Goal: Information Seeking & Learning: Learn about a topic

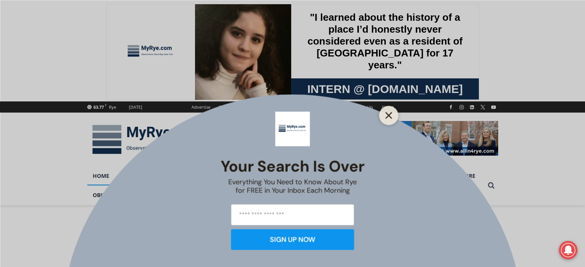
click at [389, 116] on line "Close" at bounding box center [388, 115] width 5 height 5
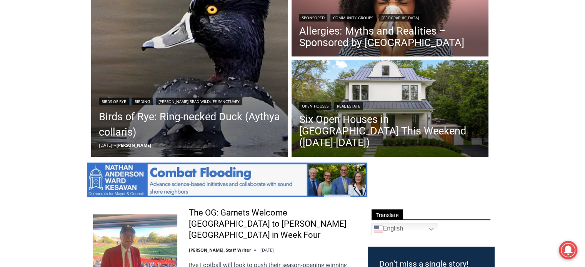
scroll to position [256, 0]
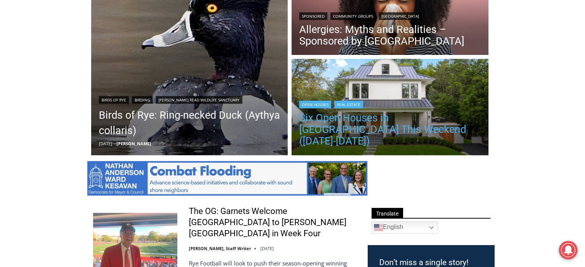
click at [369, 135] on link "Six Open Houses in [GEOGRAPHIC_DATA] This Weekend ([DATE]-[DATE])" at bounding box center [389, 129] width 181 height 35
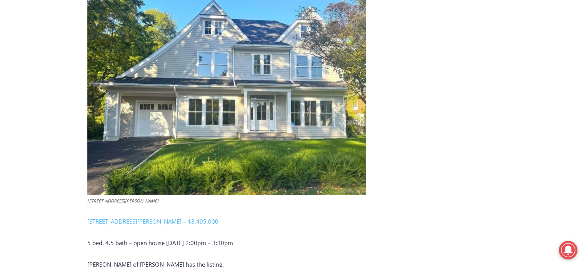
scroll to position [1789, 0]
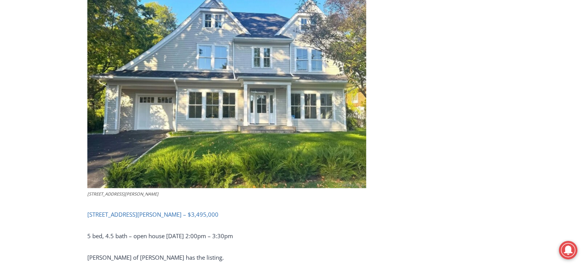
click at [168, 213] on link "[STREET_ADDRESS][PERSON_NAME] – $3,495,000" at bounding box center [152, 215] width 131 height 8
